Goal: Task Accomplishment & Management: Use online tool/utility

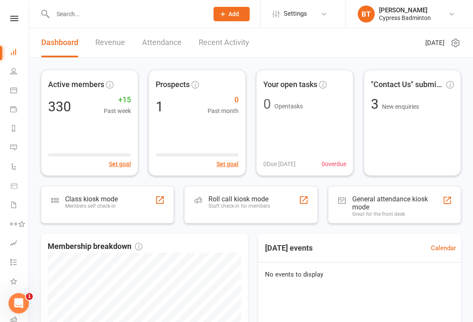
click at [17, 17] on icon at bounding box center [14, 19] width 8 height 6
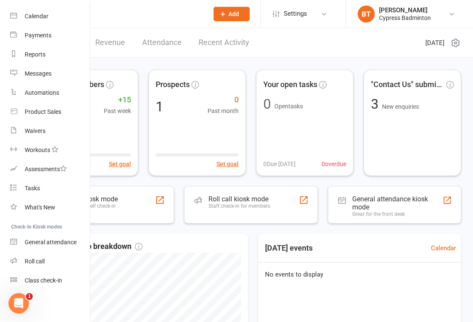
scroll to position [68, 0]
click at [57, 279] on div "Class check-in" at bounding box center [43, 280] width 37 height 7
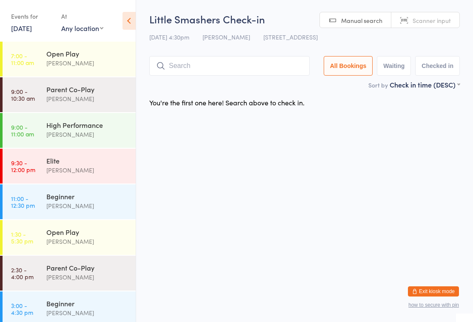
click at [131, 23] on icon at bounding box center [128, 21] width 13 height 18
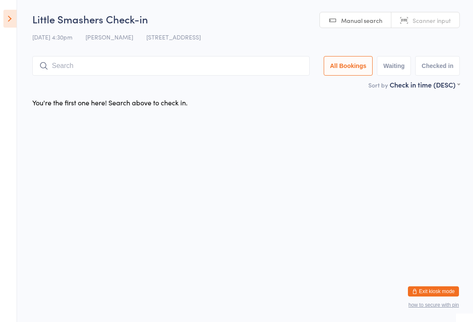
click at [11, 21] on icon at bounding box center [9, 19] width 13 height 18
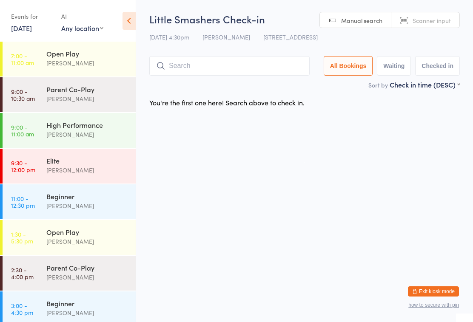
click at [31, 26] on link "[DATE]" at bounding box center [21, 27] width 21 height 9
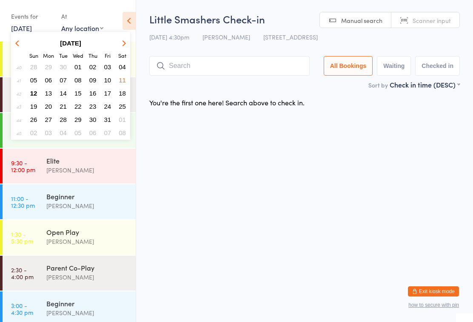
click at [51, 93] on span "13" at bounding box center [48, 93] width 7 height 7
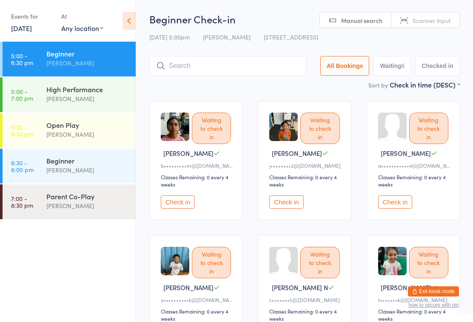
click at [98, 99] on div "[PERSON_NAME]" at bounding box center [87, 99] width 82 height 10
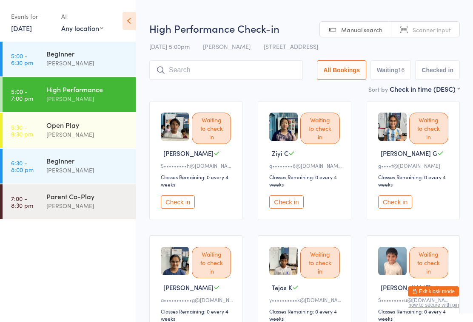
click at [91, 134] on div "[PERSON_NAME]" at bounding box center [87, 135] width 82 height 10
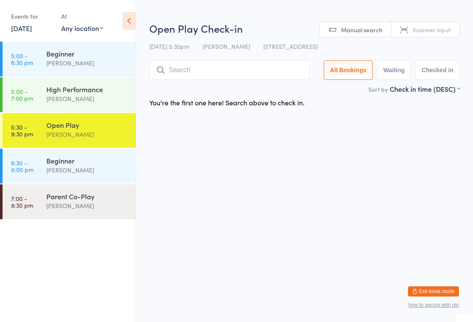
click at [69, 168] on div "[PERSON_NAME]" at bounding box center [87, 170] width 82 height 10
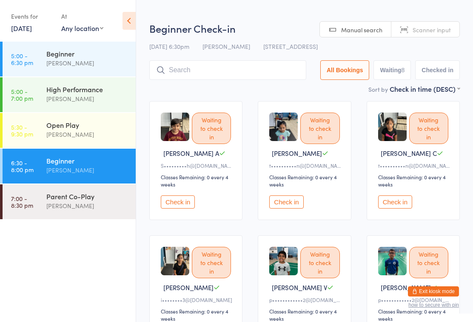
click at [55, 206] on div "[PERSON_NAME]" at bounding box center [87, 206] width 82 height 10
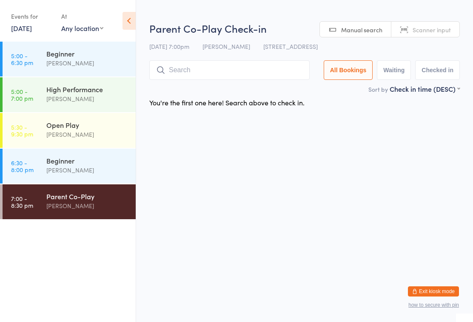
click at [74, 59] on div "[PERSON_NAME]" at bounding box center [87, 63] width 82 height 10
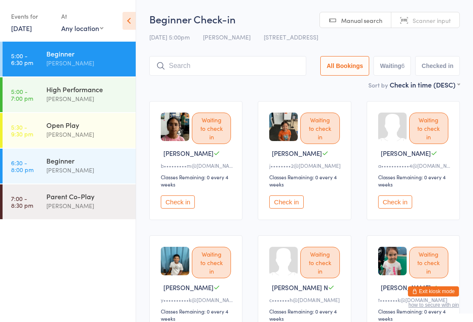
click at [28, 31] on link "[DATE]" at bounding box center [21, 27] width 21 height 9
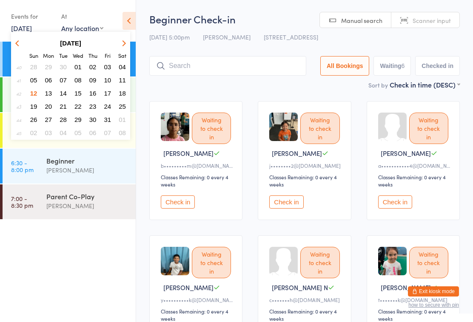
click at [50, 96] on span "13" at bounding box center [48, 93] width 7 height 7
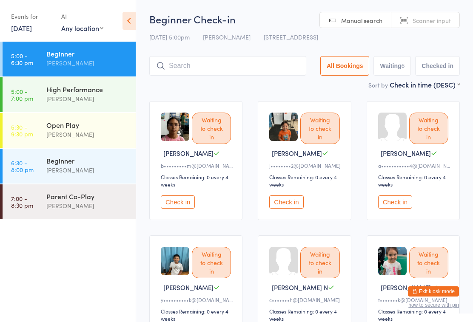
click at [130, 22] on icon at bounding box center [128, 21] width 13 height 18
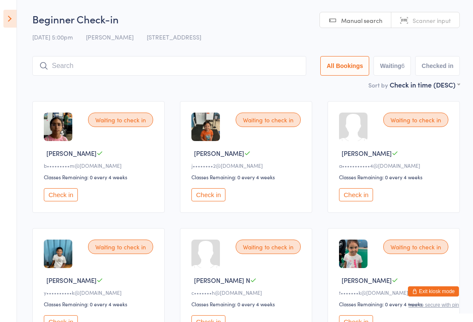
click at [11, 19] on icon at bounding box center [9, 19] width 13 height 18
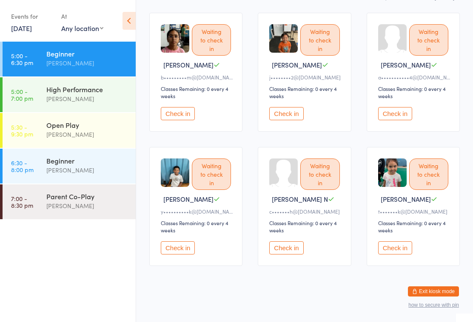
scroll to position [88, 0]
click at [441, 297] on button "Exit kiosk mode" at bounding box center [433, 292] width 51 height 10
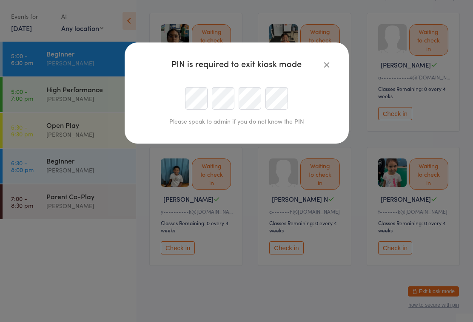
click at [327, 65] on button "button" at bounding box center [326, 65] width 10 height 10
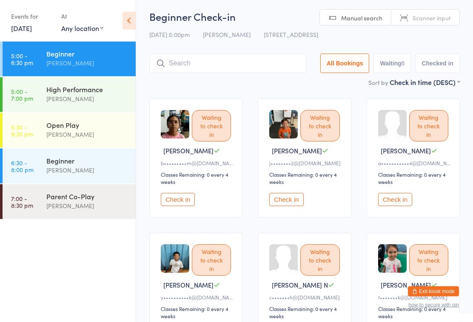
scroll to position [0, 0]
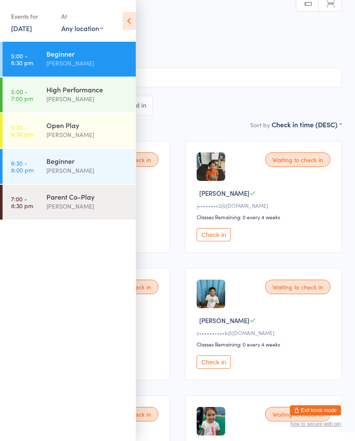
click at [214, 2] on html "You have now entered Kiosk Mode. Members will be able to check themselves in us…" at bounding box center [177, 220] width 355 height 441
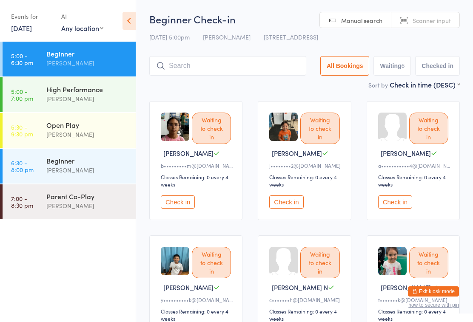
click at [418, 98] on div "Waiting to check in [PERSON_NAME] B b•••••••••m@[DOMAIN_NAME] Classes Remaining…" at bounding box center [305, 228] width 326 height 269
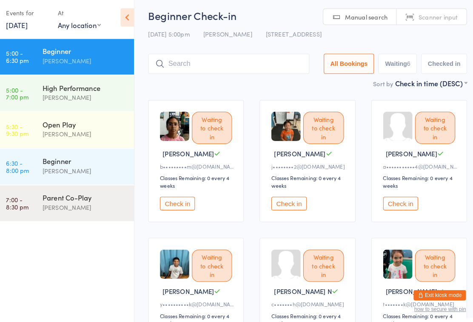
click at [421, 140] on div "Waiting to check in" at bounding box center [428, 128] width 39 height 31
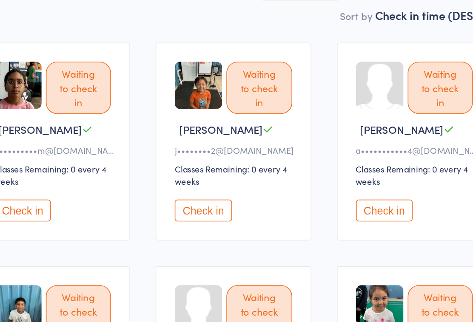
click at [409, 113] on div "Waiting to check in" at bounding box center [428, 128] width 39 height 31
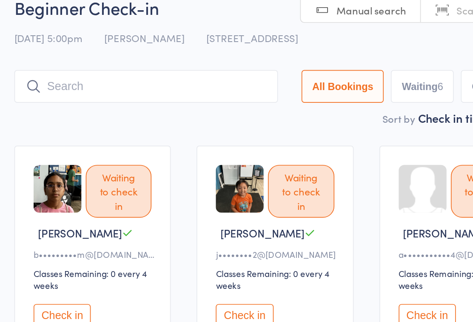
click at [373, 56] on button "Waiting 6" at bounding box center [391, 66] width 37 height 20
select select "0"
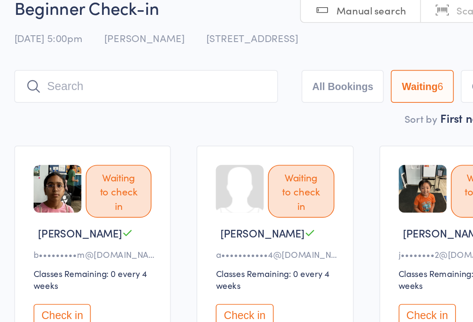
click at [373, 56] on button "Waiting 6" at bounding box center [391, 66] width 37 height 20
click at [403, 80] on select "First name (ASC) First name (DESC) Last name (ASC) Last name (DESC)" at bounding box center [431, 83] width 57 height 7
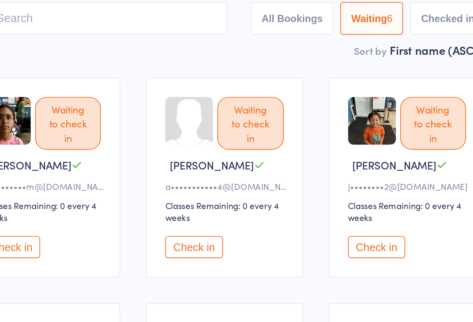
click at [409, 113] on div "Waiting to check in" at bounding box center [428, 128] width 39 height 31
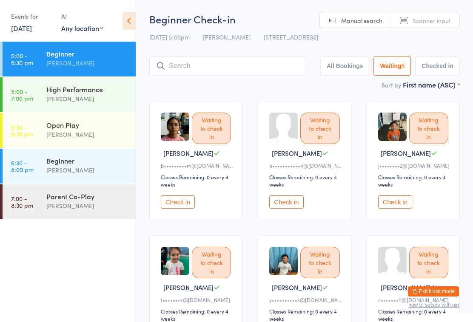
click at [129, 21] on icon at bounding box center [128, 21] width 13 height 18
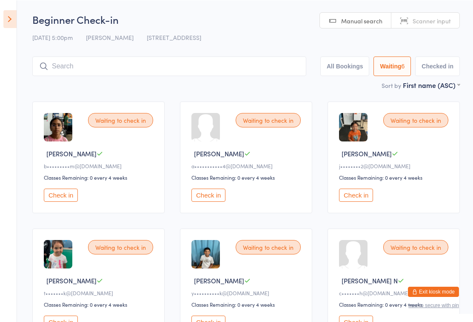
click at [449, 292] on button "Exit kiosk mode" at bounding box center [433, 292] width 51 height 10
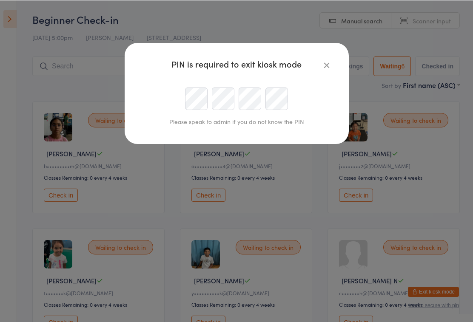
click at [324, 65] on icon "button" at bounding box center [326, 64] width 9 height 9
